Goal: Transaction & Acquisition: Purchase product/service

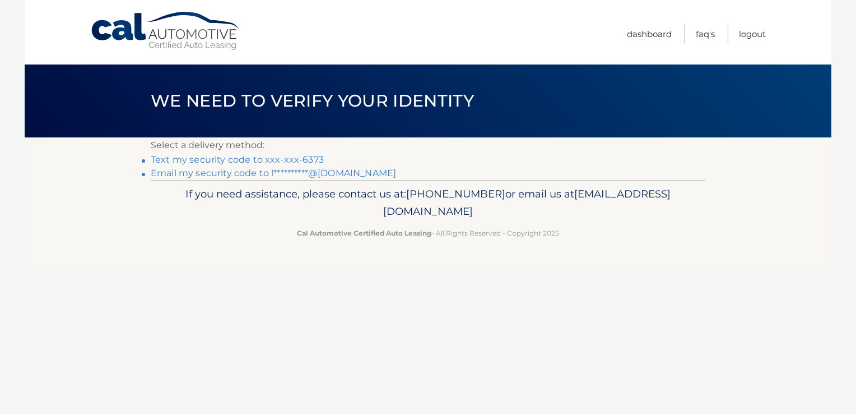
click at [310, 157] on link "Text my security code to xxx-xxx-6373" at bounding box center [237, 159] width 173 height 11
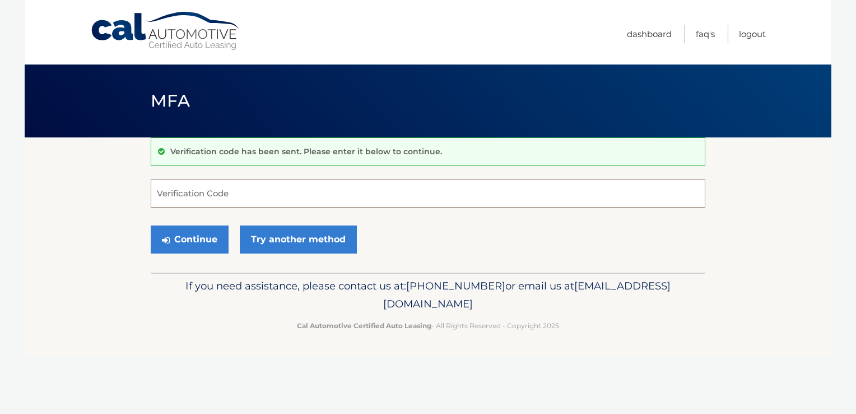
click at [291, 193] on input "Verification Code" at bounding box center [428, 193] width 555 height 28
type input "3"
type input "003474"
click at [197, 243] on button "Continue" at bounding box center [190, 239] width 78 height 28
click at [191, 239] on button "Continue" at bounding box center [190, 239] width 78 height 28
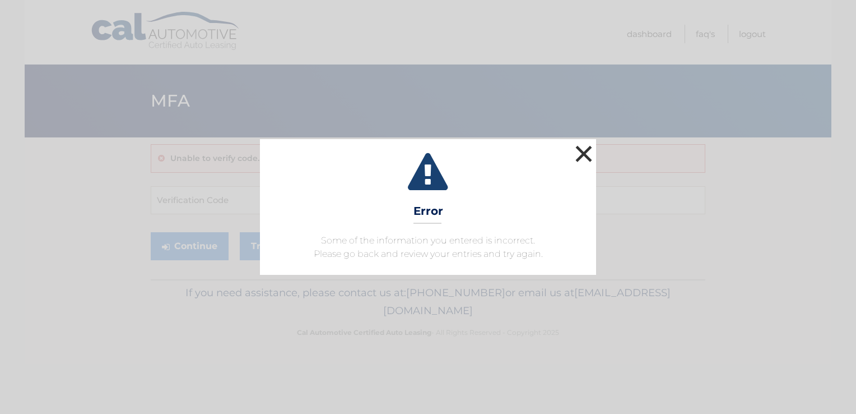
drag, startPoint x: 586, startPoint y: 152, endPoint x: 449, endPoint y: 158, distance: 136.3
click at [585, 152] on button "×" at bounding box center [584, 153] width 22 height 22
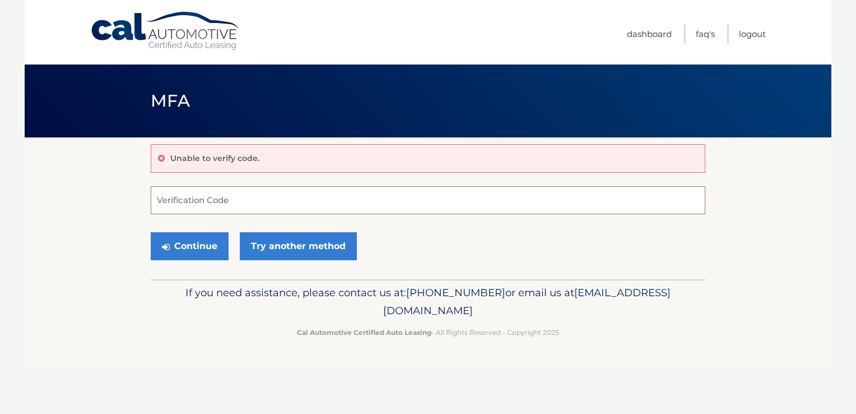
click at [221, 205] on input "Verification Code" at bounding box center [428, 200] width 555 height 28
click at [239, 205] on input "Verification Code" at bounding box center [428, 200] width 555 height 28
type input "003474"
click at [198, 250] on button "Continue" at bounding box center [190, 246] width 78 height 28
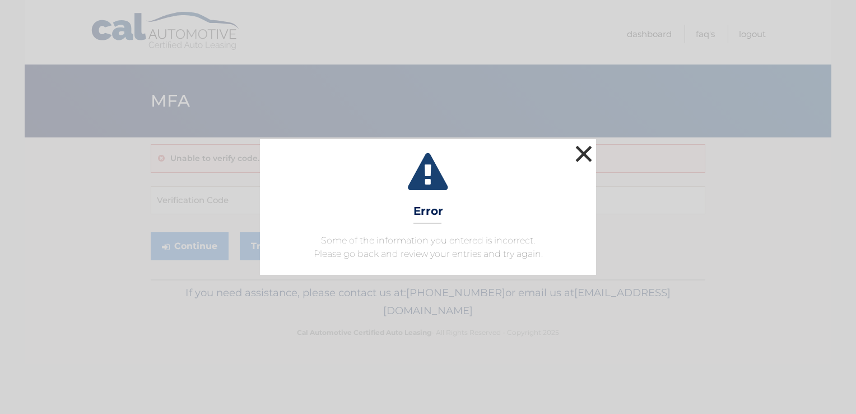
click at [583, 151] on button "×" at bounding box center [584, 153] width 22 height 22
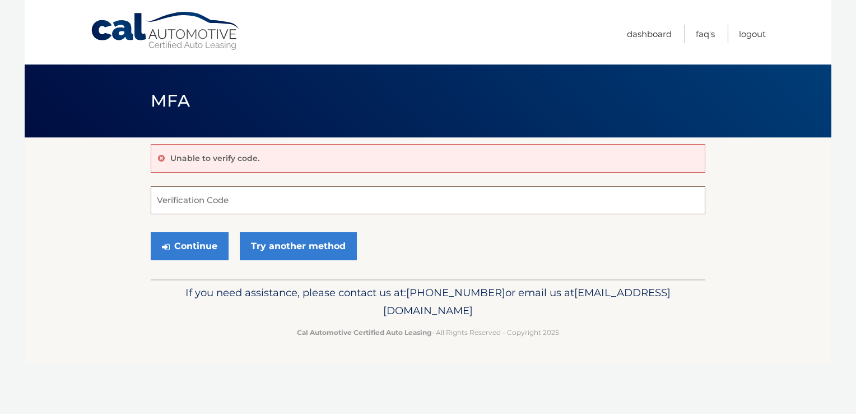
click at [266, 195] on input "Verification Code" at bounding box center [428, 200] width 555 height 28
type input "321624"
click at [196, 249] on button "Continue" at bounding box center [190, 246] width 78 height 28
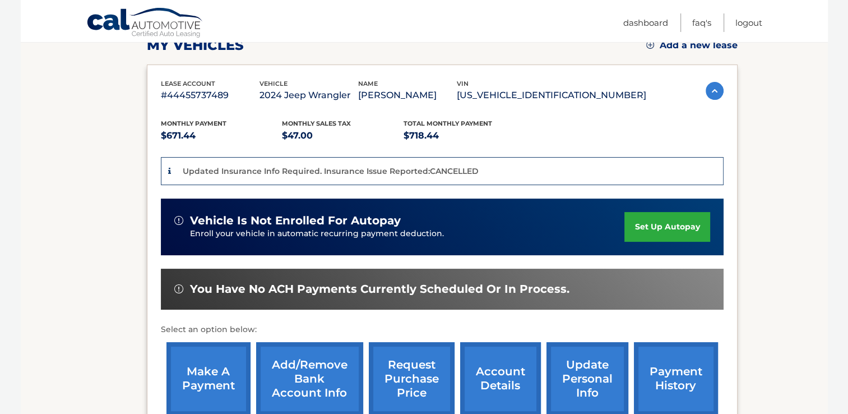
scroll to position [168, 0]
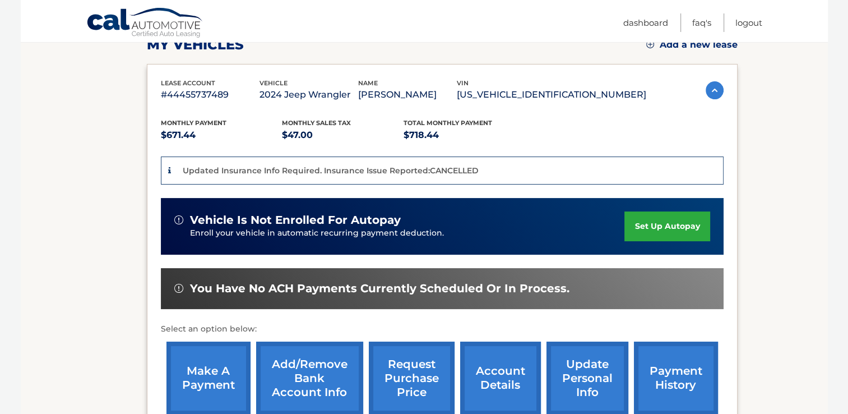
click at [206, 380] on link "make a payment" at bounding box center [208, 377] width 84 height 73
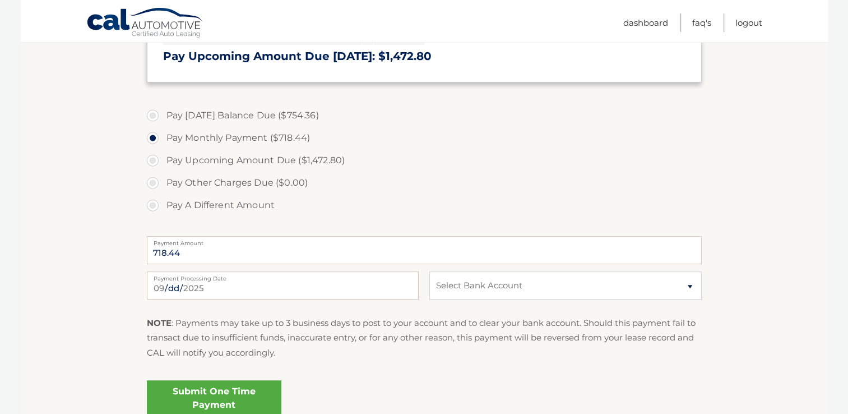
scroll to position [392, 0]
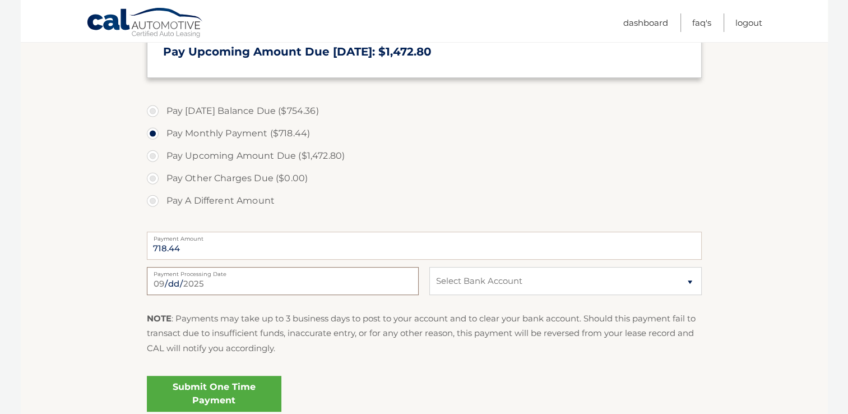
click at [317, 288] on input "2025-09-02" at bounding box center [283, 281] width 272 height 28
type input "2025-09-12"
click at [688, 282] on select "Select Bank Account Checking CAPITAL ONE N.A. *****9771 Checking NAVY FEDERAL C…" at bounding box center [565, 281] width 272 height 28
select select "ZDhiY2FmNzItM2I2MS00Y2EzLWI0Y2EtMzU2ZjNhNzEyNDcx"
click at [429, 267] on select "Select Bank Account Checking CAPITAL ONE N.A. *****9771 Checking NAVY FEDERAL C…" at bounding box center [565, 281] width 272 height 28
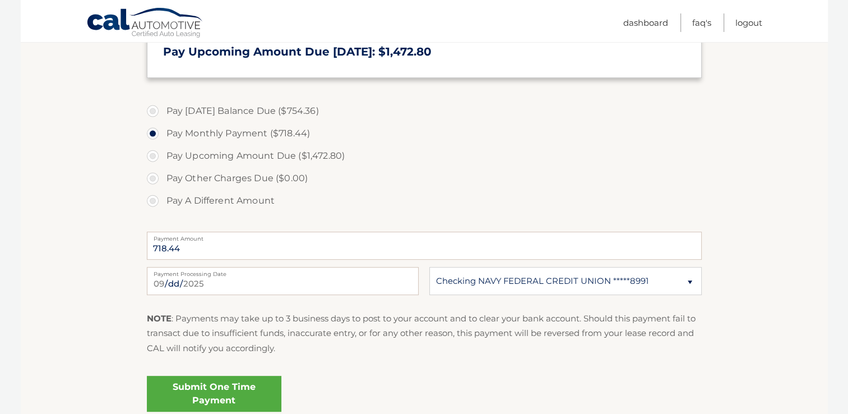
click at [213, 392] on link "Submit One Time Payment" at bounding box center [214, 393] width 134 height 36
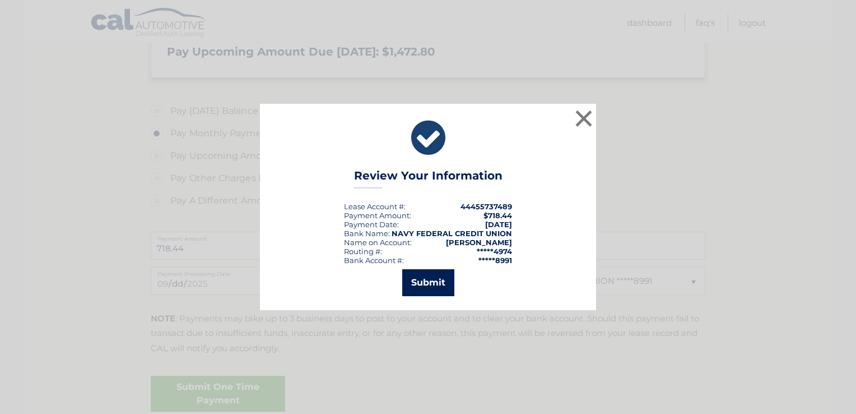
click at [429, 282] on button "Submit" at bounding box center [428, 282] width 52 height 27
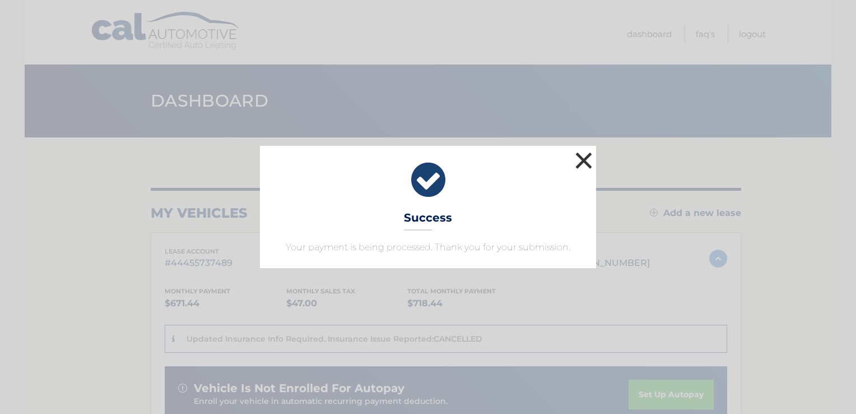
click at [585, 160] on button "×" at bounding box center [584, 160] width 22 height 22
